Goal: Find contact information: Find contact information

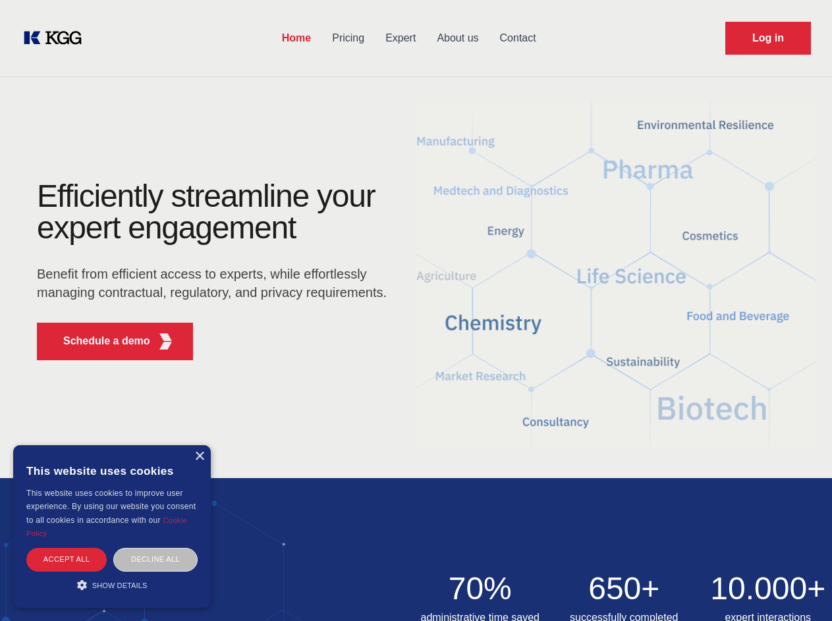
click at [416, 310] on div "Efficiently streamline your expert engagement Benefit from efficient access to …" at bounding box center [216, 276] width 401 height 190
click at [99, 341] on p "Schedule a demo" at bounding box center [106, 341] width 87 height 16
click at [199, 457] on div "× This website uses cookies This website uses cookies to improve user experienc…" at bounding box center [112, 527] width 198 height 163
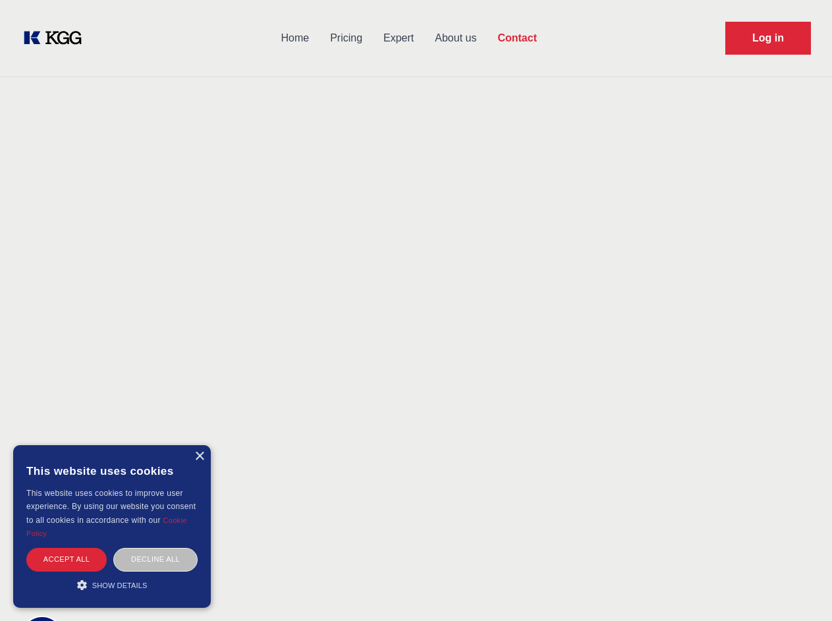
click at [67, 560] on div "Accept all" at bounding box center [66, 559] width 80 height 23
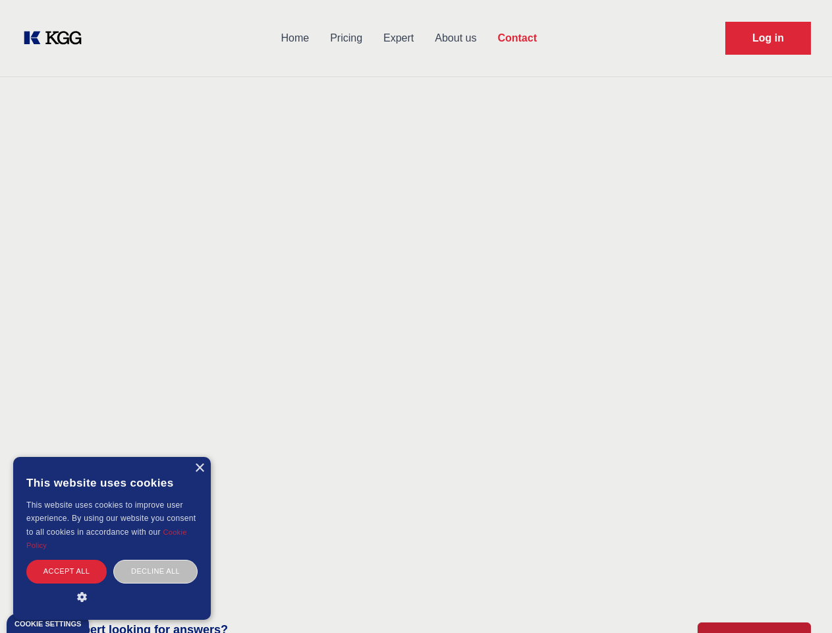
click at [156, 560] on div "Decline all" at bounding box center [155, 571] width 84 height 23
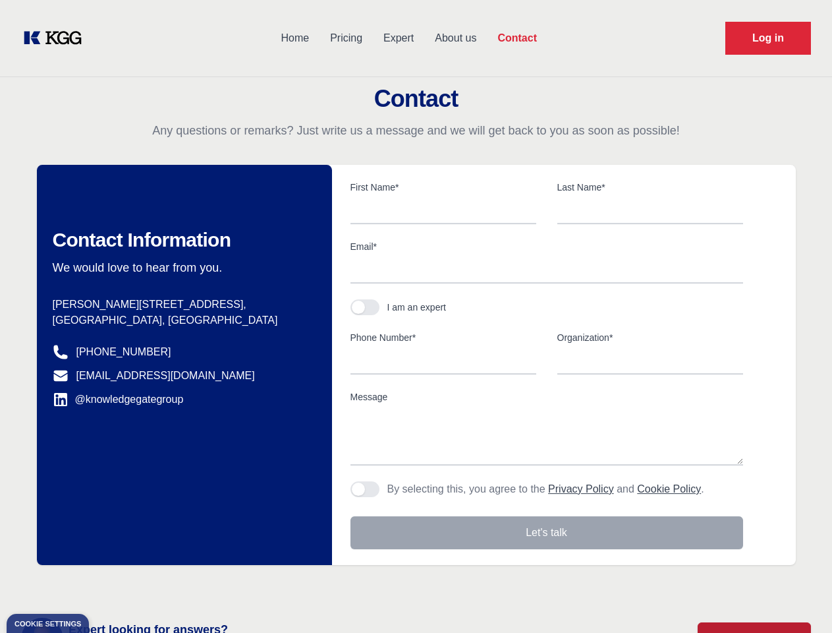
click at [112, 585] on main "Contact Any questions or remarks? Just write us a message and we will get back …" at bounding box center [416, 343] width 832 height 686
